Goal: Information Seeking & Learning: Understand process/instructions

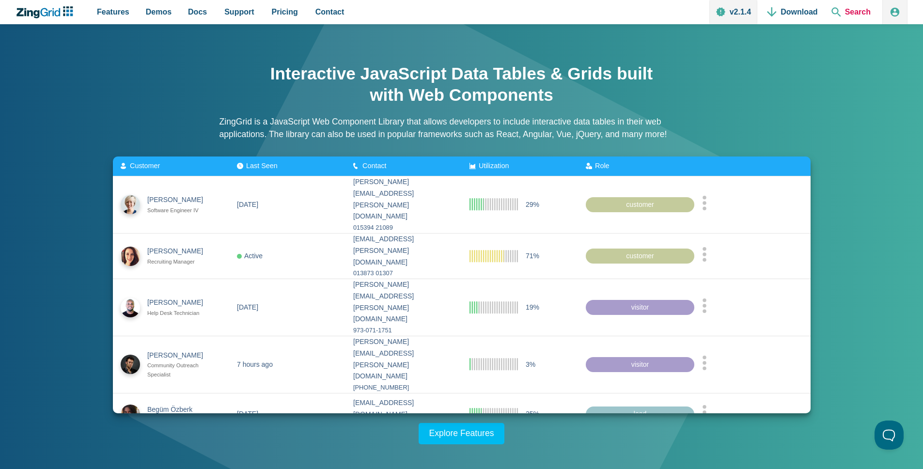
click at [857, 12] on span "Search" at bounding box center [851, 12] width 47 height 24
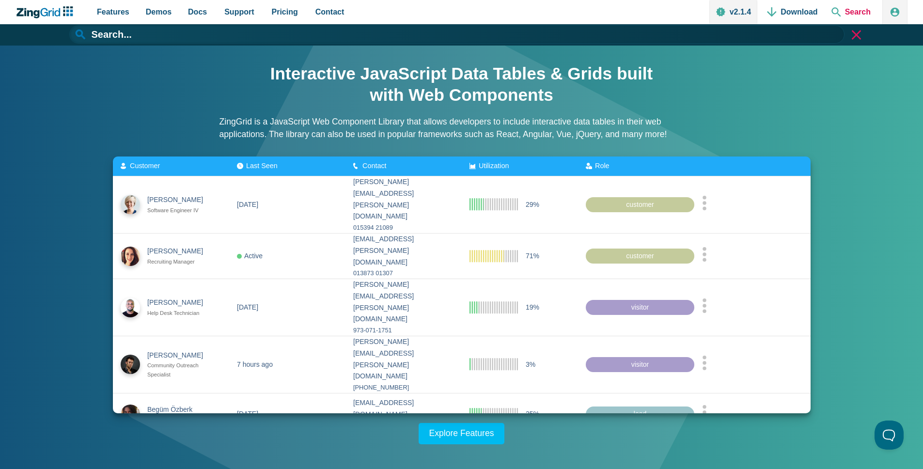
click at [856, 13] on span "Search" at bounding box center [851, 12] width 47 height 24
click at [652, 33] on input "App Header" at bounding box center [456, 34] width 775 height 18
paste input "setData"
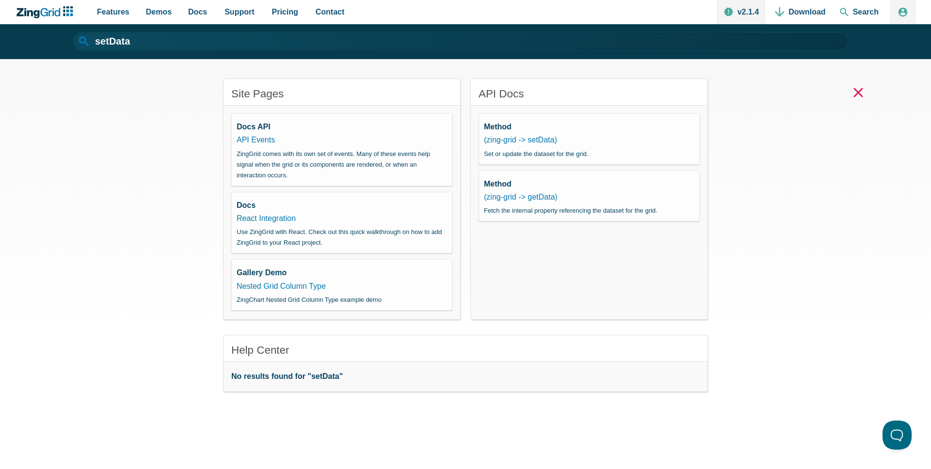
click at [271, 44] on input "setData" at bounding box center [460, 41] width 775 height 18
click at [545, 140] on link "(zing-grid -> setData)" at bounding box center [520, 140] width 73 height 8
type input "setData"
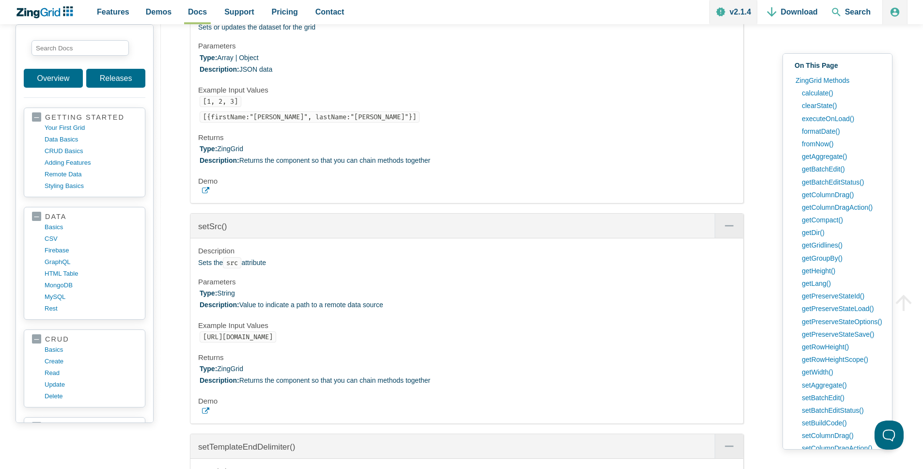
scroll to position [18326, 0]
drag, startPoint x: 265, startPoint y: 167, endPoint x: 232, endPoint y: 166, distance: 33.5
click at [232, 74] on li "Type: Array | Object Description: JSON data" at bounding box center [468, 61] width 536 height 23
click at [234, 175] on div "Description Sets or updates the dataset for the grid Parameters Type: Array | O…" at bounding box center [466, 101] width 553 height 200
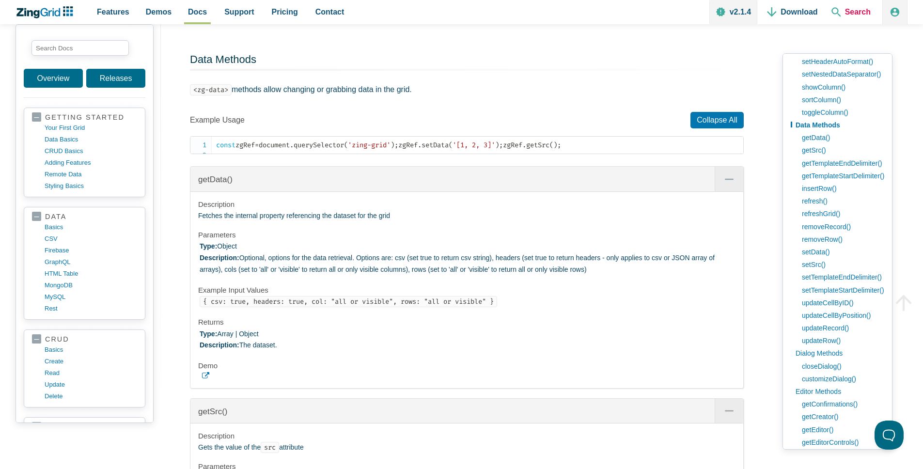
scroll to position [18180, 0]
